Goal: Information Seeking & Learning: Check status

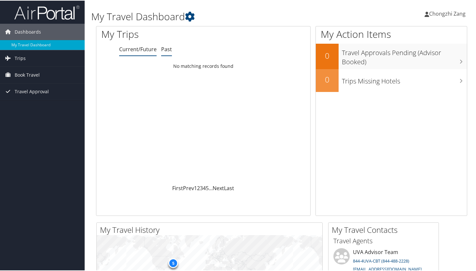
click at [167, 49] on link "Past" at bounding box center [166, 48] width 11 height 7
click at [274, 73] on div "a day ago" at bounding box center [283, 72] width 47 height 6
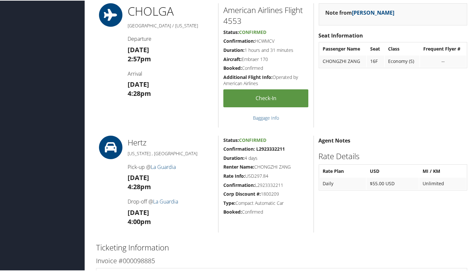
scroll to position [231, 0]
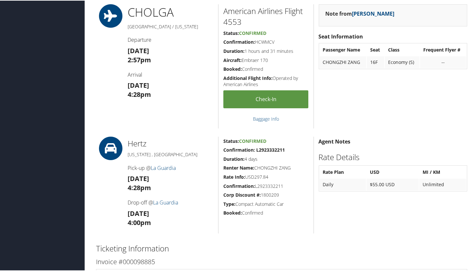
click at [267, 149] on strong "Confirmation: L2923332211" at bounding box center [254, 149] width 62 height 6
click at [269, 151] on strong "Confirmation: L2923332211" at bounding box center [254, 149] width 62 height 6
copy strong "L2923332211"
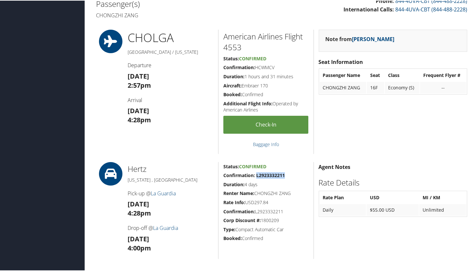
scroll to position [199, 0]
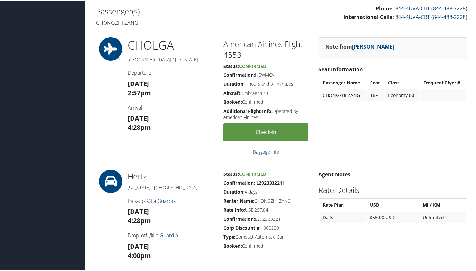
click at [365, 121] on div "Note from Kelley Kokes Seat Information Passenger Name Seat Class Frequent Flye…" at bounding box center [393, 98] width 159 height 124
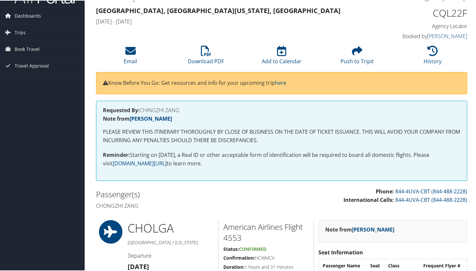
scroll to position [0, 0]
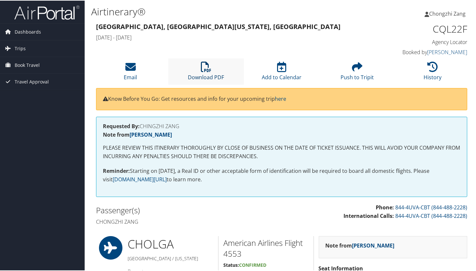
click at [204, 74] on link "Download PDF" at bounding box center [206, 72] width 36 height 16
click at [304, 33] on div "Charlottesville, VA New York, NY Tue 26 Aug 2025 - Sat 30 Aug 2025" at bounding box center [234, 32] width 286 height 23
click at [444, 14] on span "Chongzhi Zang" at bounding box center [447, 12] width 36 height 7
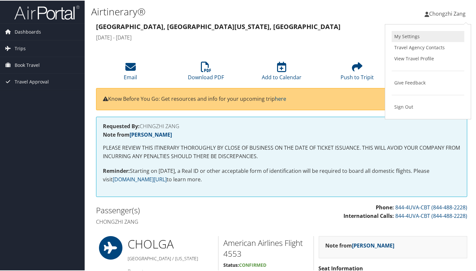
click at [401, 36] on link "My Settings" at bounding box center [428, 35] width 73 height 11
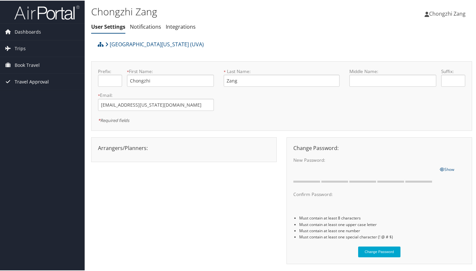
click at [48, 82] on link "Travel Approval" at bounding box center [42, 81] width 85 height 16
click at [45, 94] on link "Pending Trip Approvals" at bounding box center [42, 94] width 85 height 10
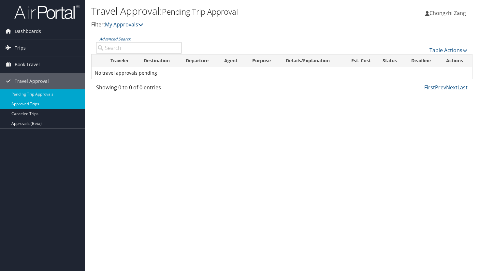
click at [56, 106] on link "Approved Trips" at bounding box center [42, 104] width 85 height 10
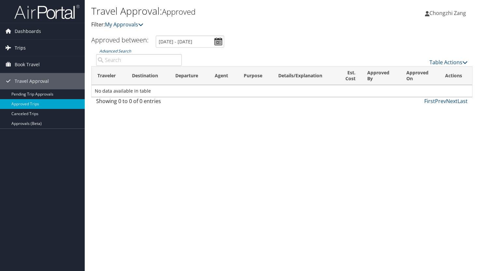
click at [45, 47] on link "Trips" at bounding box center [42, 48] width 85 height 16
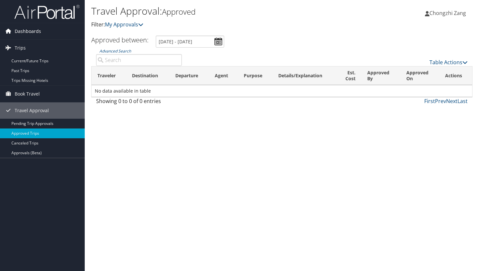
click at [26, 31] on span "Dashboards" at bounding box center [28, 31] width 26 height 16
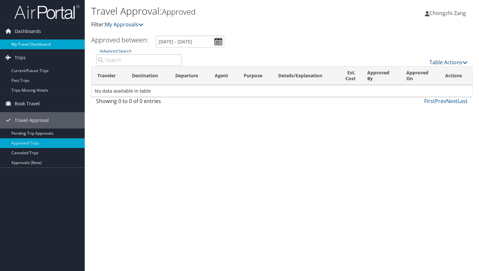
click at [30, 43] on link "My Travel Dashboard" at bounding box center [42, 44] width 85 height 10
